Goal: Information Seeking & Learning: Check status

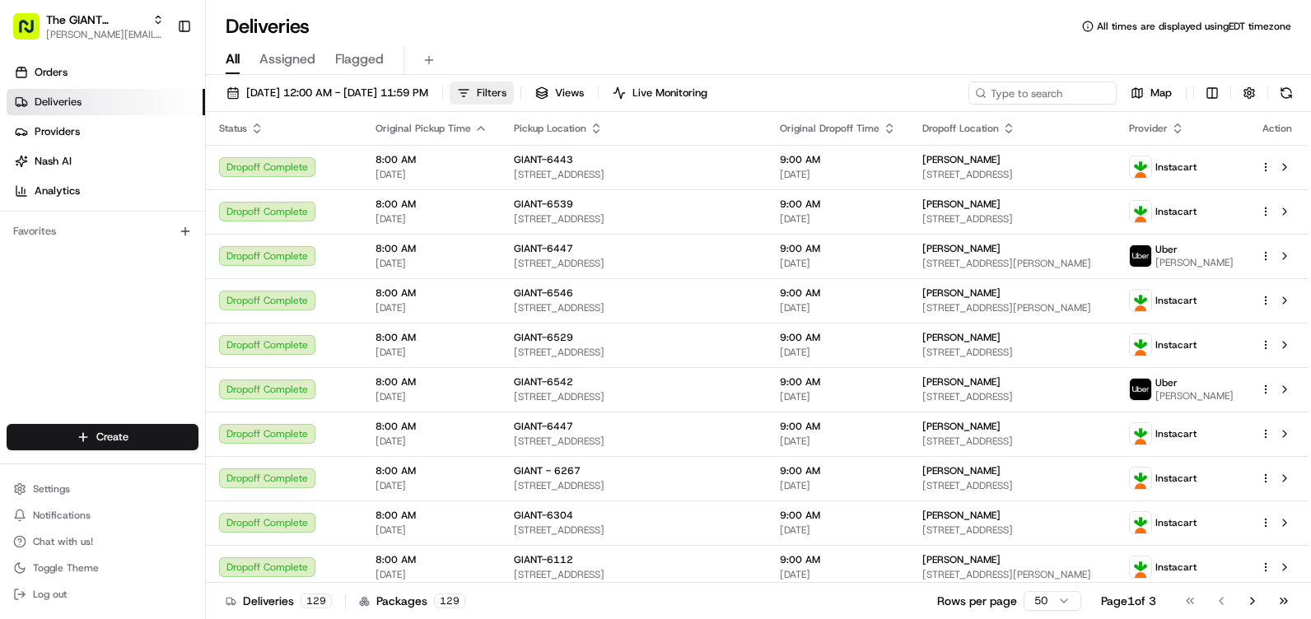
click at [507, 98] on span "Filters" at bounding box center [492, 93] width 30 height 15
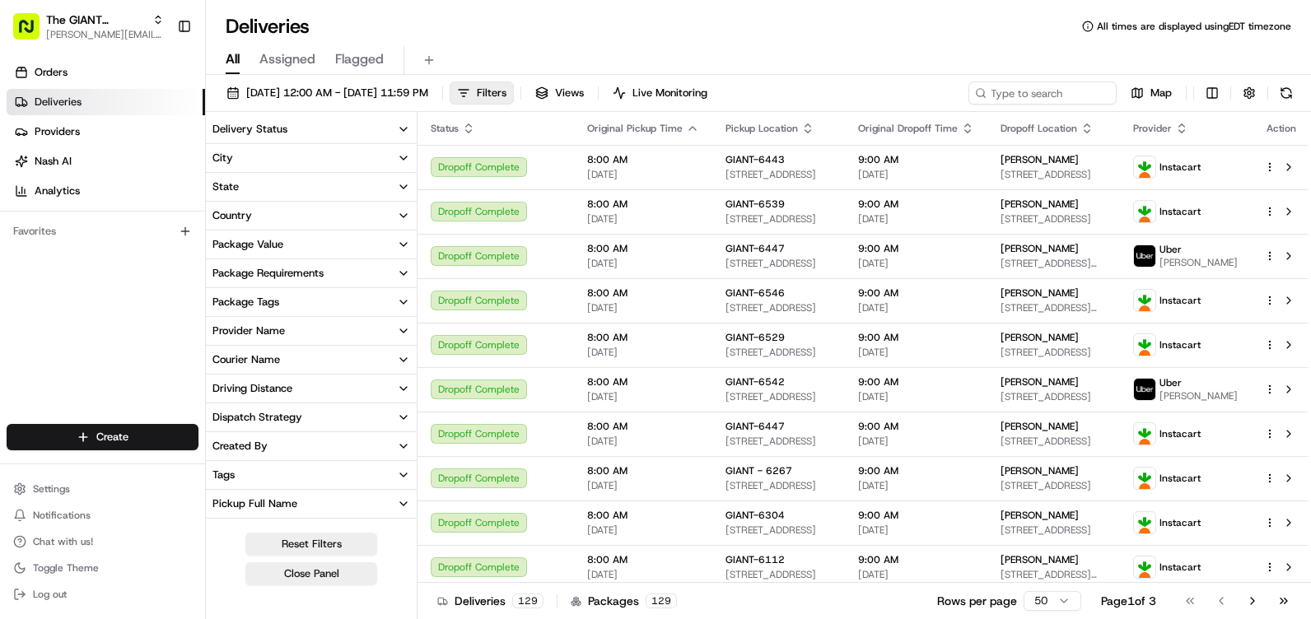
click at [311, 327] on button "Provider Name" at bounding box center [311, 331] width 211 height 28
click at [309, 330] on button "Provider Name" at bounding box center [311, 331] width 211 height 28
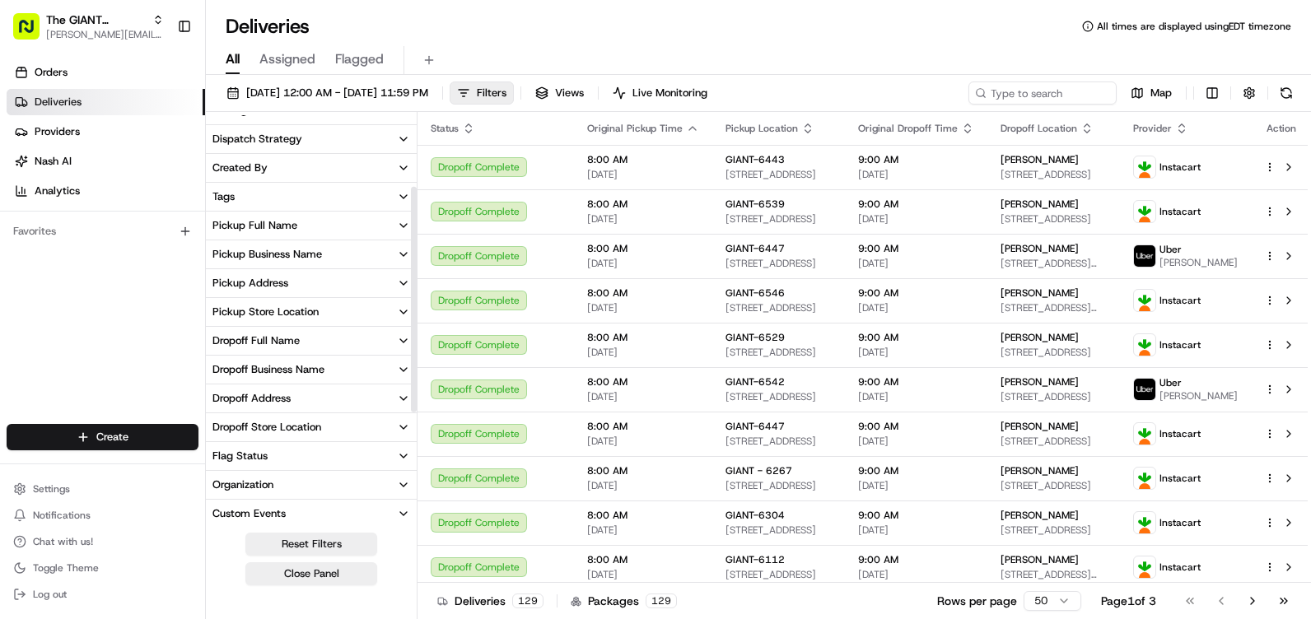
scroll to position [329, 0]
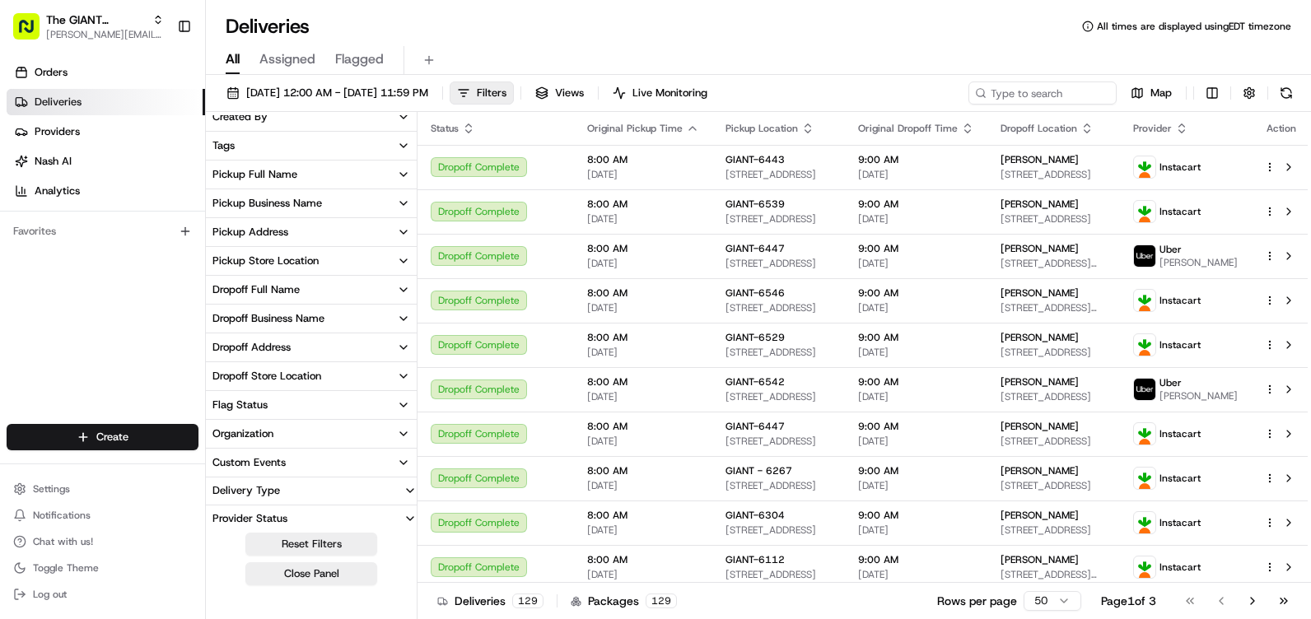
click at [307, 259] on div "Pickup Store Location" at bounding box center [265, 261] width 106 height 15
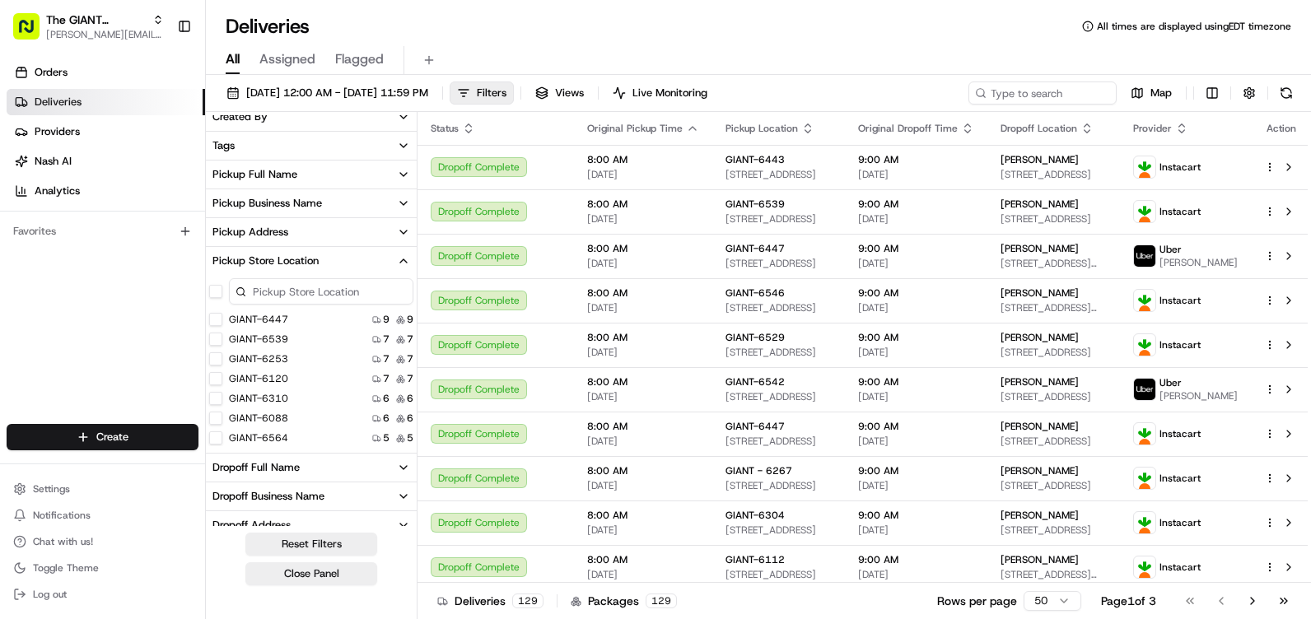
click at [309, 283] on input at bounding box center [321, 291] width 184 height 26
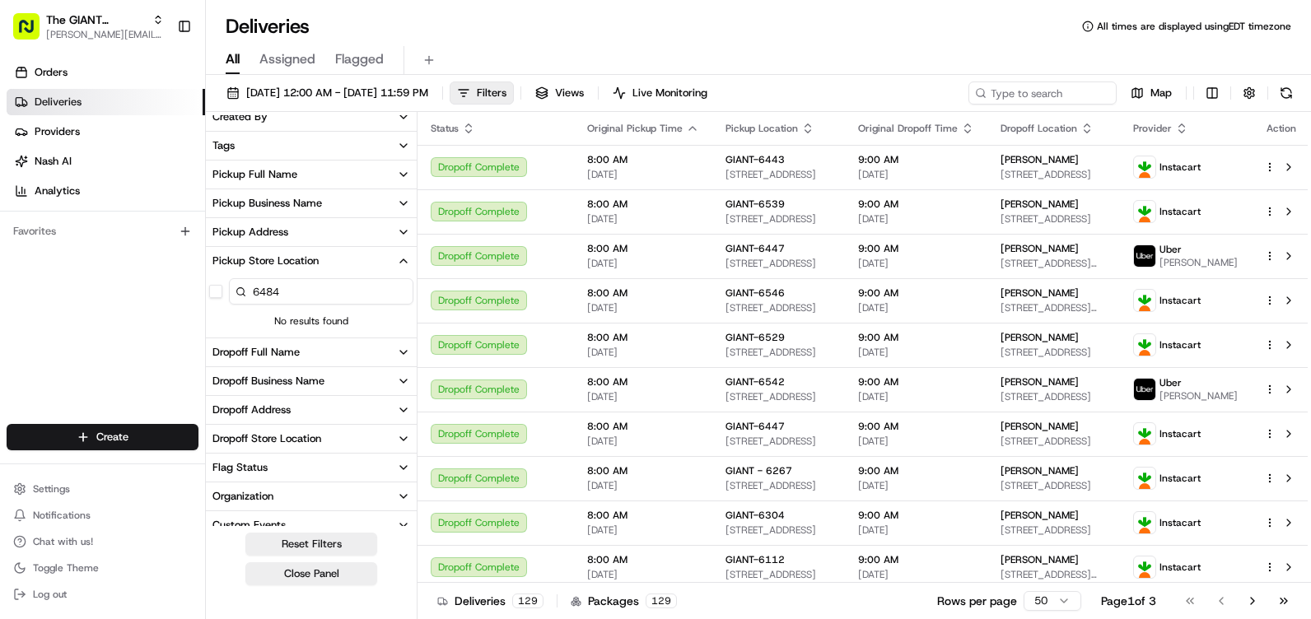
type input "6484"
